Goal: Task Accomplishment & Management: Manage account settings

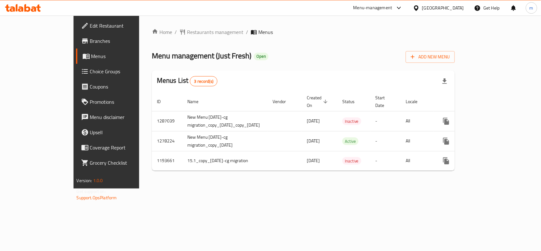
click at [90, 75] on span "Choice Groups" at bounding box center [124, 71] width 69 height 8
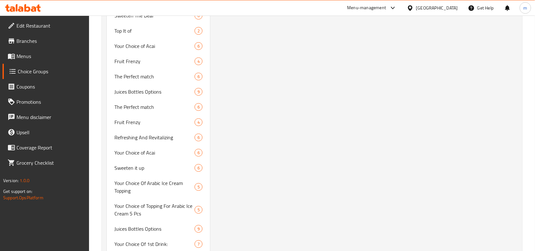
scroll to position [1109, 0]
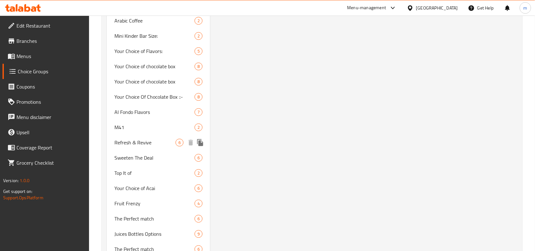
click at [134, 138] on span "Refresh & Revive" at bounding box center [144, 142] width 61 height 8
type input "Refresh & Revive"
type input "تحديث وإحياء"
type input "0"
type input "6"
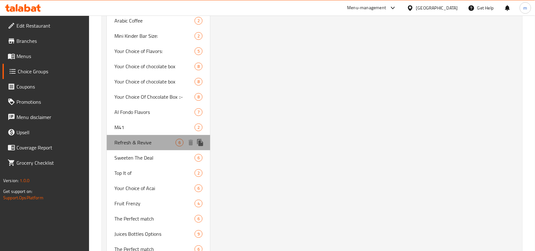
click at [134, 138] on span "Refresh & Revive" at bounding box center [144, 142] width 61 height 8
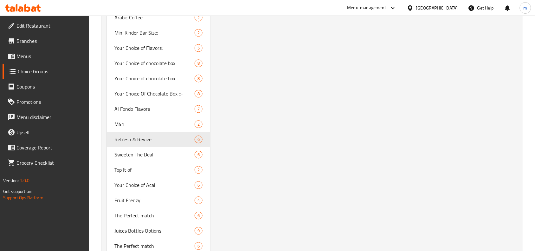
scroll to position [1148, 0]
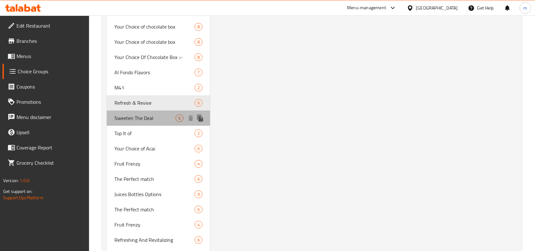
click at [118, 117] on span "Sweeten The Deal" at bounding box center [144, 118] width 61 height 8
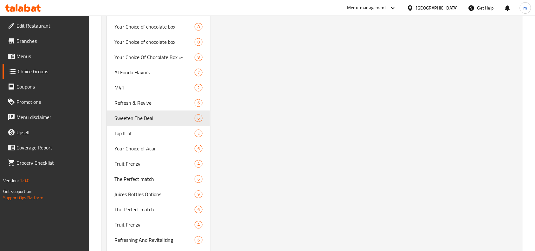
type input "Sweeten The Deal"
type input "تحلية الصفقة"
drag, startPoint x: 128, startPoint y: 146, endPoint x: 135, endPoint y: 143, distance: 7.3
click at [128, 146] on span "Your Choice of Acai" at bounding box center [144, 148] width 61 height 8
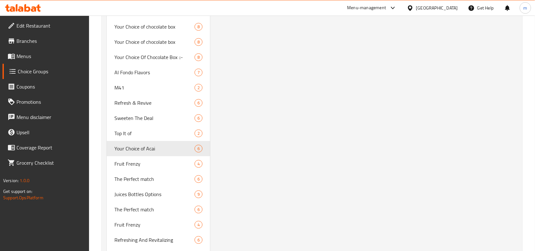
type input "Your Choice of Acai"
type input "اختيارك من الاساي"
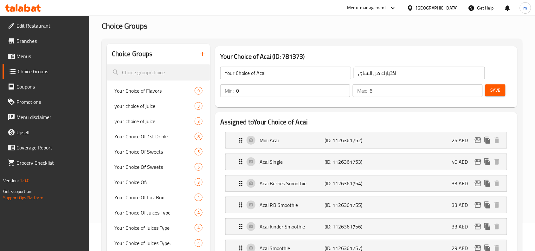
scroll to position [79, 0]
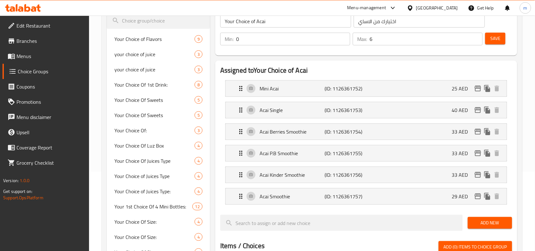
click at [54, 41] on span "Branches" at bounding box center [50, 41] width 68 height 8
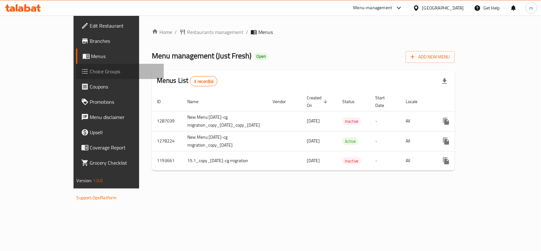
click at [90, 73] on span "Choice Groups" at bounding box center [124, 71] width 69 height 8
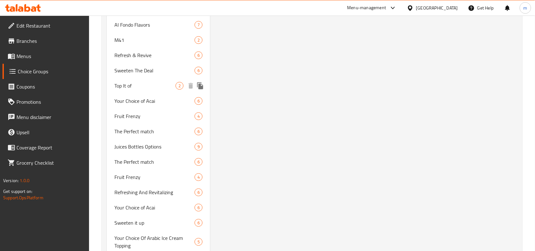
scroll to position [1188, 0]
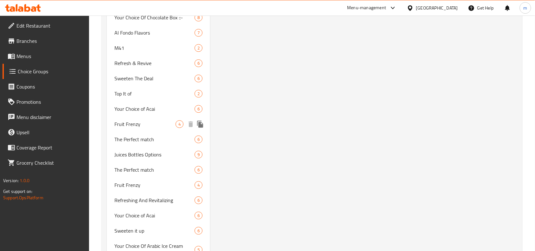
click at [152, 121] on span "Fruit Frenzy" at bounding box center [144, 124] width 61 height 8
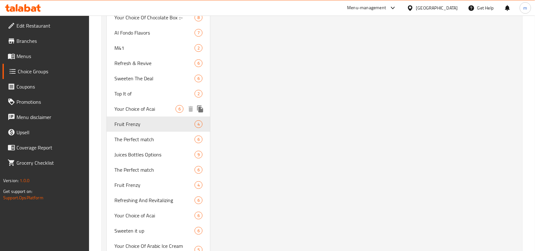
type input "Fruit Frenzy"
type input "انتعاش الفواكة"
type input "0"
type input "4"
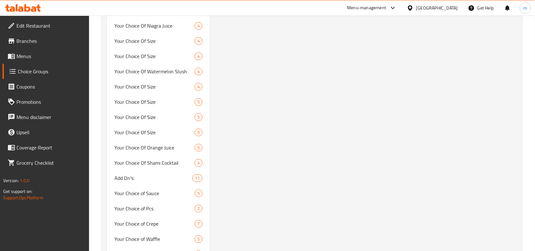
scroll to position [1821, 0]
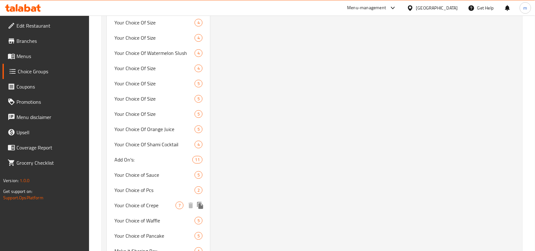
click at [146, 201] on span "Your Choice of Crepe" at bounding box center [144, 205] width 61 height 8
type input "Your Choice of Crepe"
type input "إختيارك من الكريب"
type input "1"
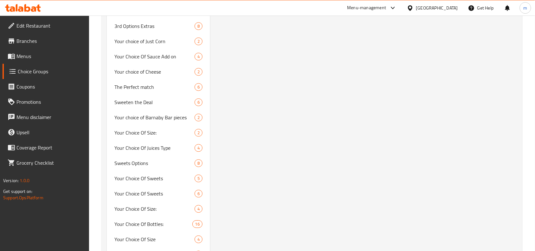
scroll to position [2534, 0]
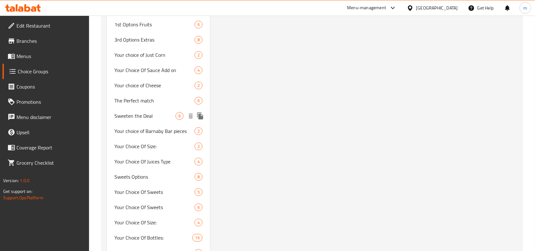
click at [151, 118] on span "Sweeten the Deal" at bounding box center [144, 116] width 61 height 8
type input "Sweeten the Deal"
type input "زيدها حلا"
type input "0"
type input "6"
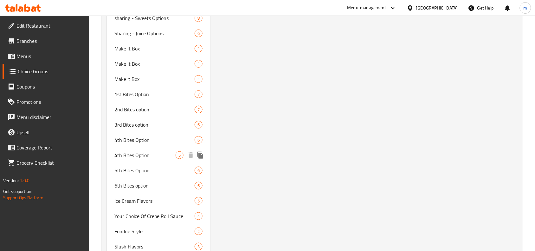
scroll to position [2846, 0]
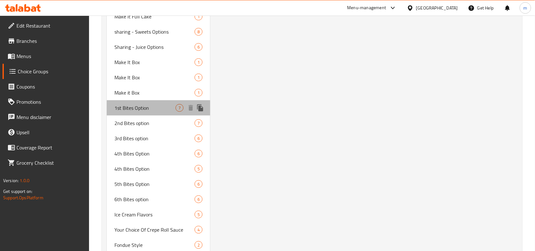
click at [136, 111] on span "1st Bites Option" at bounding box center [144, 108] width 61 height 8
type input "1st Bites Option"
type input "الإختيار الأول من البايتس"
type input "1"
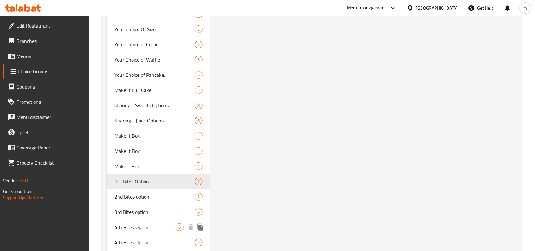
scroll to position [2818, 0]
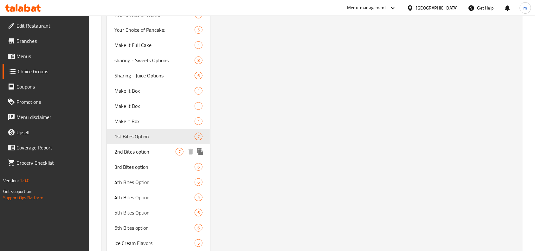
click at [137, 155] on span "2nd Bites option" at bounding box center [144, 152] width 61 height 8
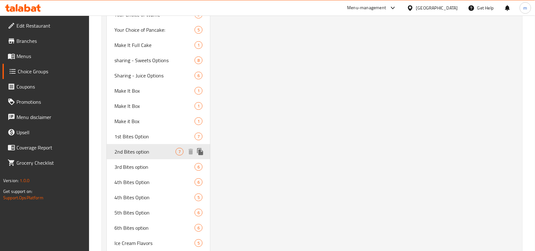
type input "2nd Bites option"
type input "إختيار الثاني من البايتس"
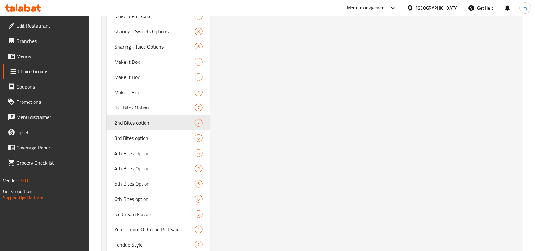
scroll to position [2846, 0]
click at [152, 140] on span "3rd Bites option" at bounding box center [144, 138] width 61 height 8
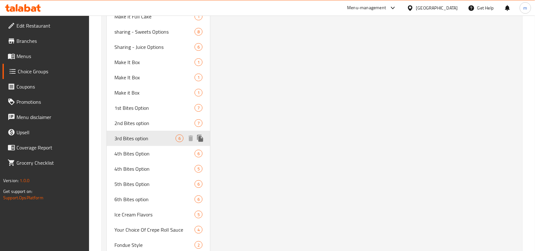
type input "3rd Bites option"
type input "الإختيار الثالث من البايتس"
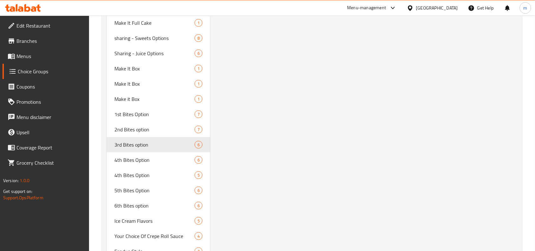
scroll to position [2807, 0]
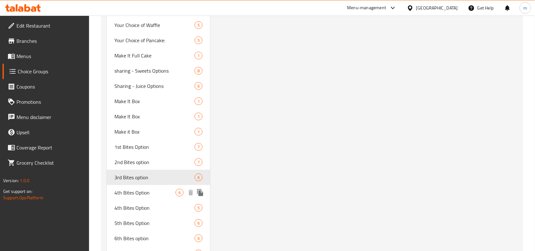
click at [152, 194] on span "4th Bites Option" at bounding box center [144, 192] width 61 height 8
type input "4th Bites Option"
type input "الإختيار الرابع من البايتس"
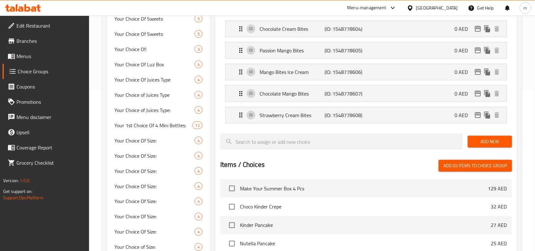
scroll to position [436, 0]
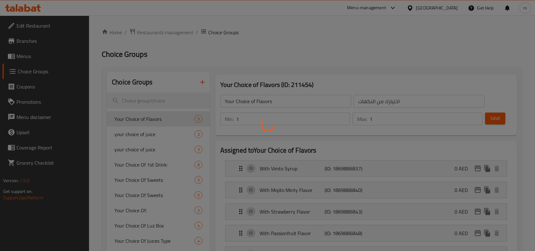
click at [150, 132] on div at bounding box center [267, 125] width 535 height 251
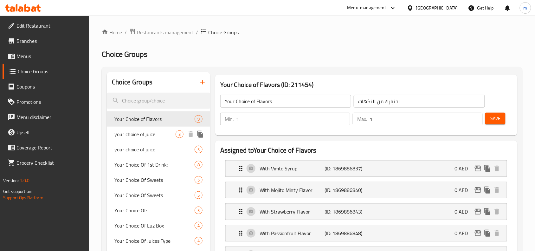
click at [151, 135] on span "your choice of juice" at bounding box center [144, 134] width 61 height 8
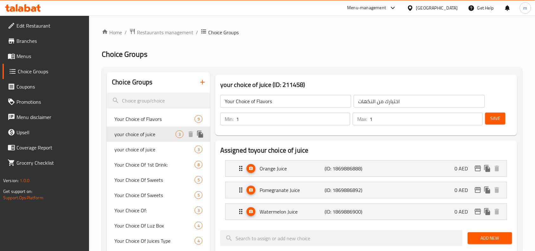
type input "your choice of juice"
type input "إختيارك من العصير"
click at [163, 33] on span "Restaurants management" at bounding box center [165, 33] width 56 height 8
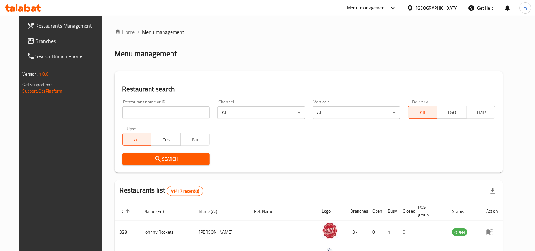
click at [36, 42] on span "Branches" at bounding box center [70, 41] width 68 height 8
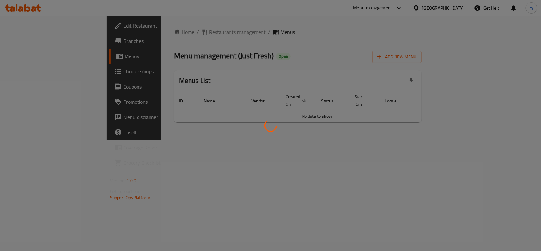
click at [38, 64] on div at bounding box center [270, 125] width 541 height 251
click at [36, 69] on div at bounding box center [270, 125] width 541 height 251
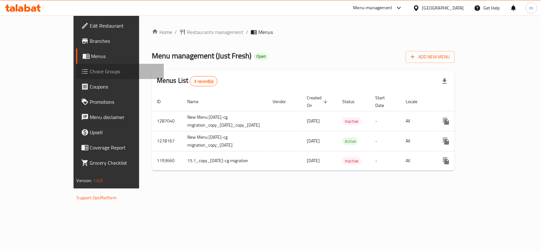
click at [90, 69] on span "Choice Groups" at bounding box center [124, 71] width 69 height 8
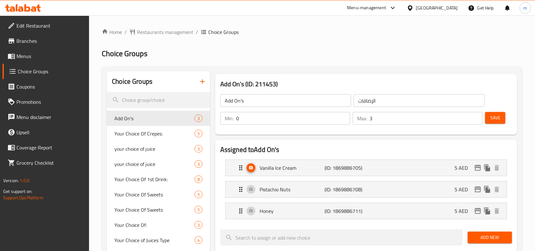
scroll to position [79, 0]
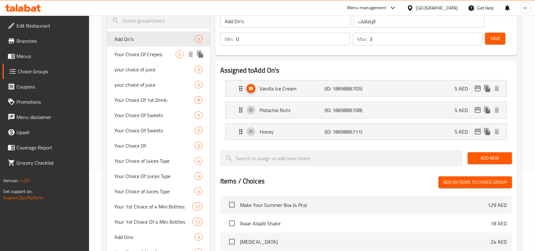
click at [151, 60] on div "Your Choice Of Crepes: 5" at bounding box center [158, 54] width 103 height 15
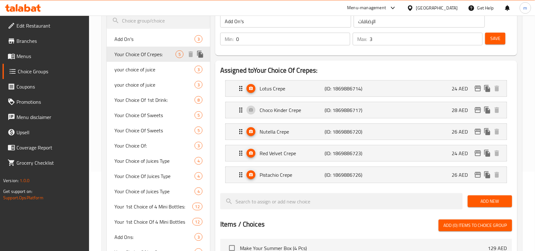
type input "Your Choice Of Crepes:"
type input "اختيارك من الكريب:"
type input "1"
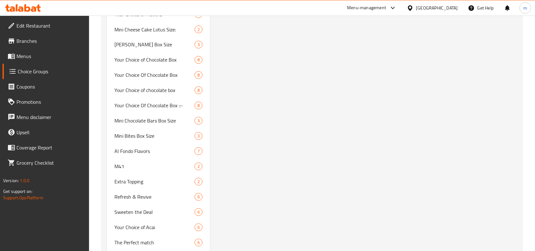
scroll to position [1029, 0]
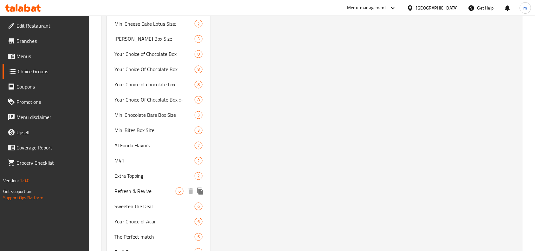
click at [148, 187] on span "Refresh & Revive" at bounding box center [144, 191] width 61 height 8
type input "Refresh & Revive"
type input "تحديث و تعاش"
type input "0"
type input "6"
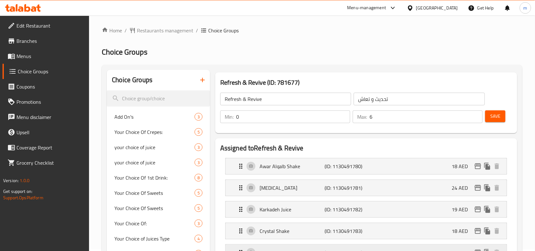
scroll to position [0, 0]
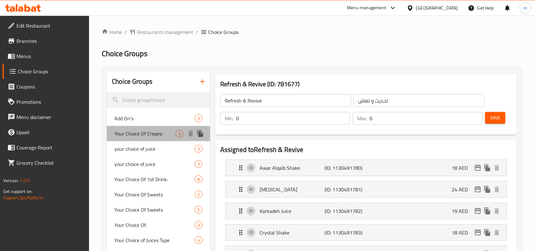
click at [144, 131] on span "Your Choice Of Crepes:" at bounding box center [144, 134] width 61 height 8
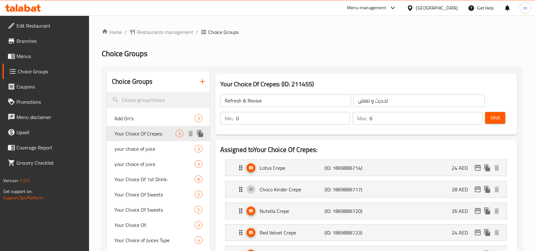
type input "Your Choice Of Crepes:"
type input "اختيارك من الكريب:"
type input "1"
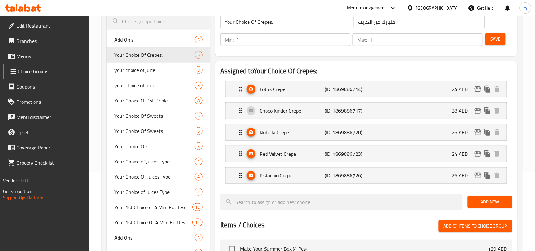
scroll to position [79, 0]
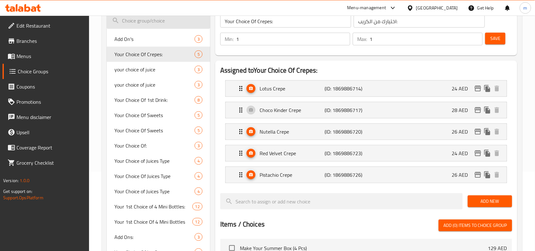
click at [127, 22] on input "search" at bounding box center [158, 21] width 103 height 16
click at [144, 175] on span "Your Choice Of Juices Type" at bounding box center [144, 176] width 61 height 8
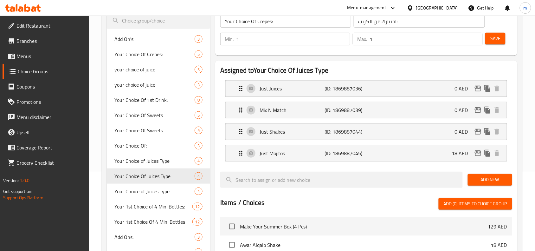
type input "Your Choice Of Juices Type"
type input "اختيارك من نوع العصائر"
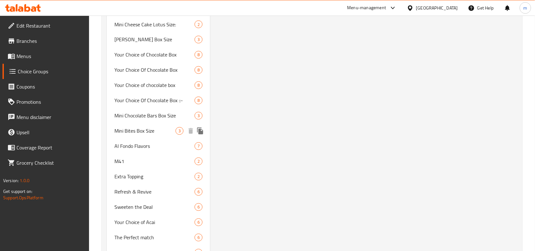
scroll to position [1029, 0]
click at [141, 202] on span "Sweeten the Deal" at bounding box center [144, 206] width 61 height 8
type input "Sweeten the Deal"
type input "تحلية صفقة"
type input "0"
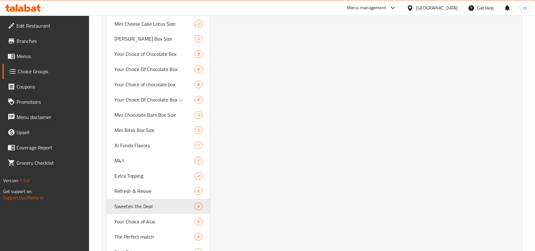
type input "6"
click at [157, 233] on span "The Perfect match" at bounding box center [144, 237] width 61 height 8
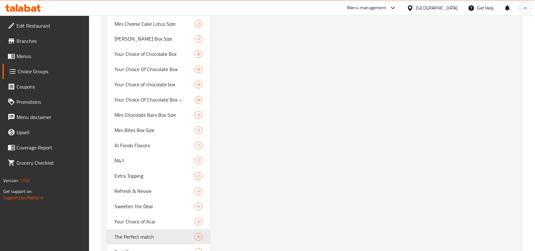
type input "The Perfect match"
type input "مباراة كاملة"
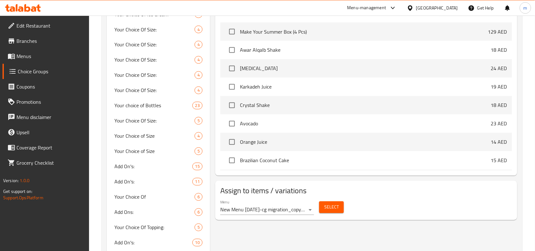
scroll to position [594, 0]
